Goal: Task Accomplishment & Management: Use online tool/utility

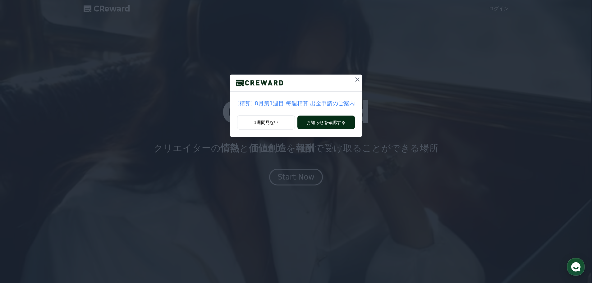
click at [337, 124] on button "お知らせを確認する" at bounding box center [326, 123] width 57 height 14
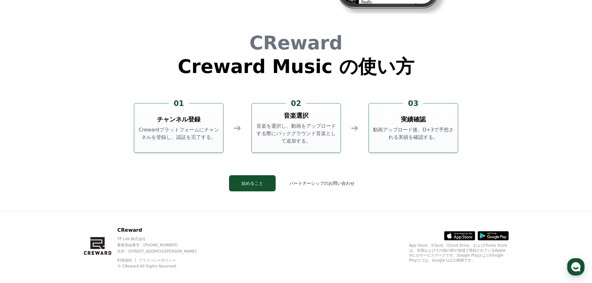
scroll to position [1685, 0]
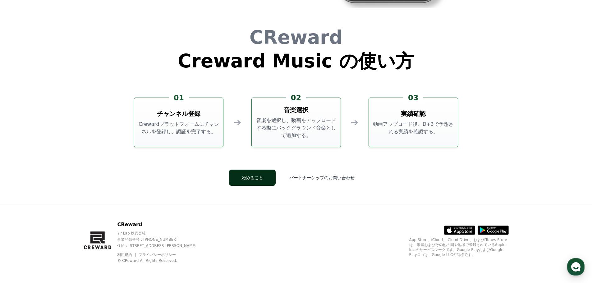
click at [259, 182] on button "始めること" at bounding box center [252, 178] width 47 height 16
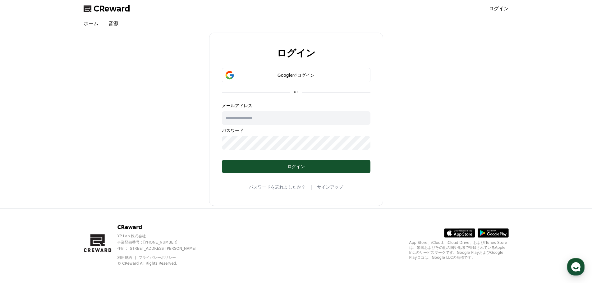
click at [415, 196] on div "ログイン Googleでログイン or メールアドレス パスワード ログイン パスワードを忘れましたか？ | サインアップ" at bounding box center [296, 120] width 430 height 174
click at [431, 127] on div "ログイン Googleでログイン or メールアドレス パスワード ログイン パスワードを忘れましたか？ | サインアップ" at bounding box center [296, 120] width 430 height 174
click at [121, 12] on span "CReward" at bounding box center [112, 9] width 37 height 10
drag, startPoint x: 515, startPoint y: 101, endPoint x: 509, endPoint y: 101, distance: 5.9
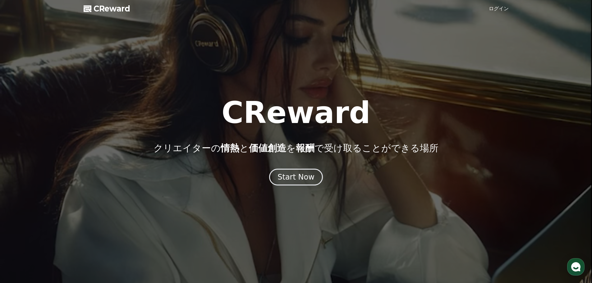
scroll to position [1685, 0]
